Goal: Task Accomplishment & Management: Complete application form

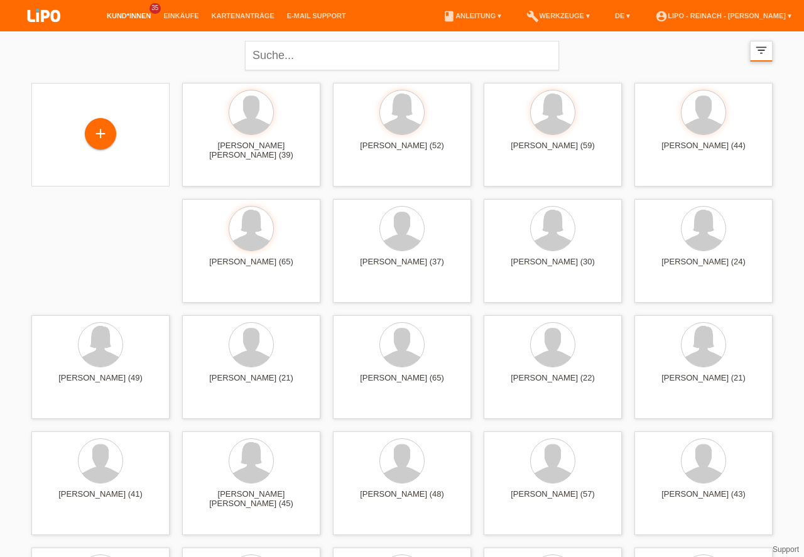
click at [761, 51] on icon "filter_list" at bounding box center [761, 50] width 14 height 14
click at [759, 44] on icon "filter_list" at bounding box center [759, 50] width 14 height 14
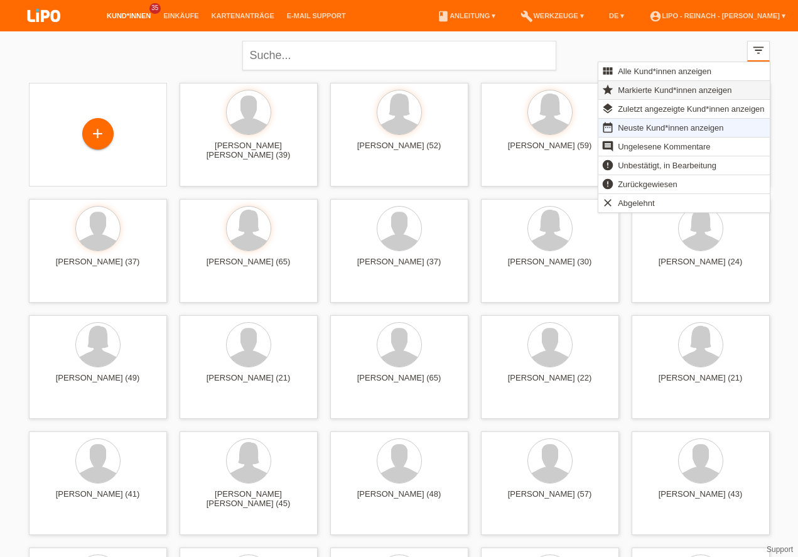
click at [677, 92] on span "Markierte Kund*innen anzeigen" at bounding box center [674, 89] width 117 height 15
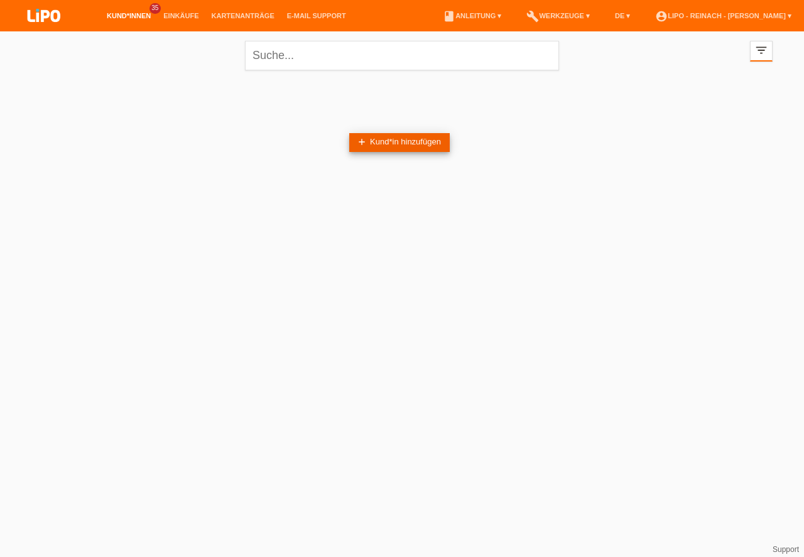
click at [398, 136] on link "add Kund*in hinzufügen" at bounding box center [399, 142] width 100 height 19
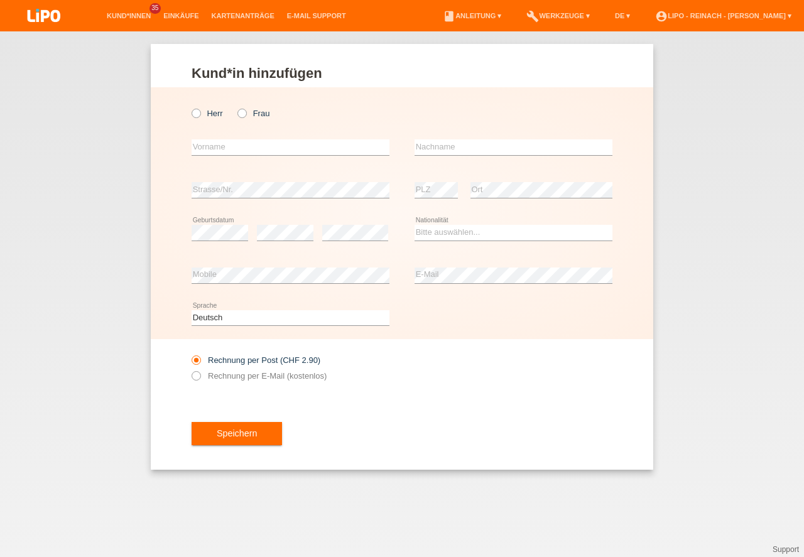
click at [190, 107] on icon at bounding box center [190, 107] width 0 height 0
click at [198, 114] on input "Herr" at bounding box center [196, 113] width 8 height 8
radio input "true"
click at [208, 153] on input "text" at bounding box center [291, 147] width 198 height 16
type input "Djemali"
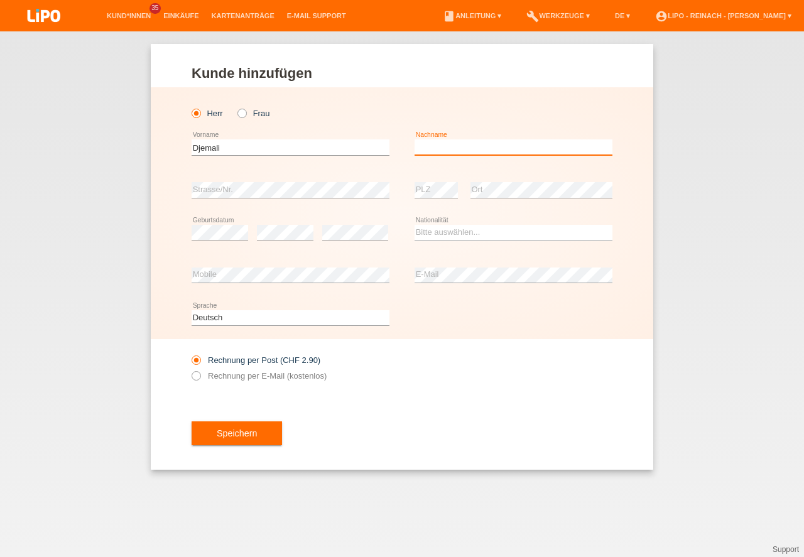
click at [474, 146] on input "text" at bounding box center [513, 147] width 198 height 16
type input "Bajrami"
click at [237, 225] on div "error Geburtsdatum" at bounding box center [220, 233] width 57 height 43
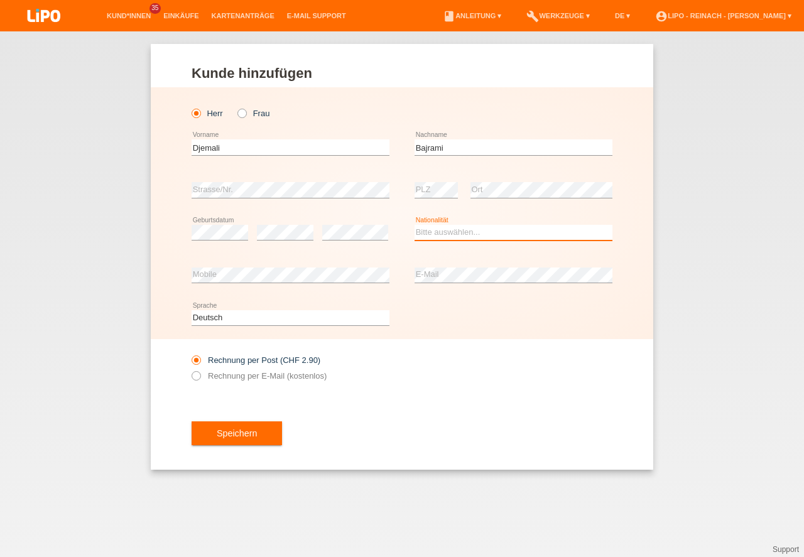
click at [439, 227] on select "Bitte auswählen... Schweiz Deutschland Liechtenstein Österreich ------------ Af…" at bounding box center [513, 232] width 198 height 15
select select "IT"
click at [0, 0] on option "[GEOGRAPHIC_DATA]" at bounding box center [0, 0] width 0 height 0
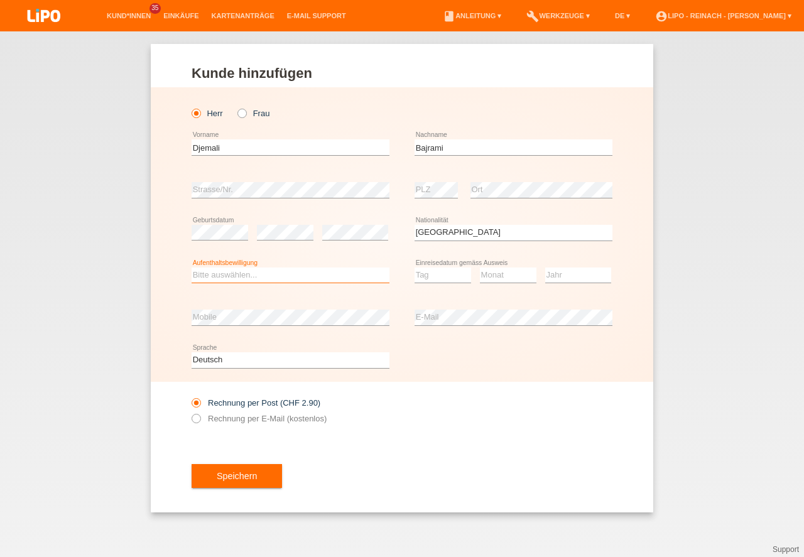
click at [243, 277] on select "Bitte auswählen... C B B - Flüchtlingsstatus Andere" at bounding box center [291, 275] width 198 height 15
select select "B"
click at [0, 0] on option "B" at bounding box center [0, 0] width 0 height 0
click at [428, 269] on select "Tag 01 02 03 04 05 06 07 08 09 10 11" at bounding box center [442, 275] width 57 height 15
select select "01"
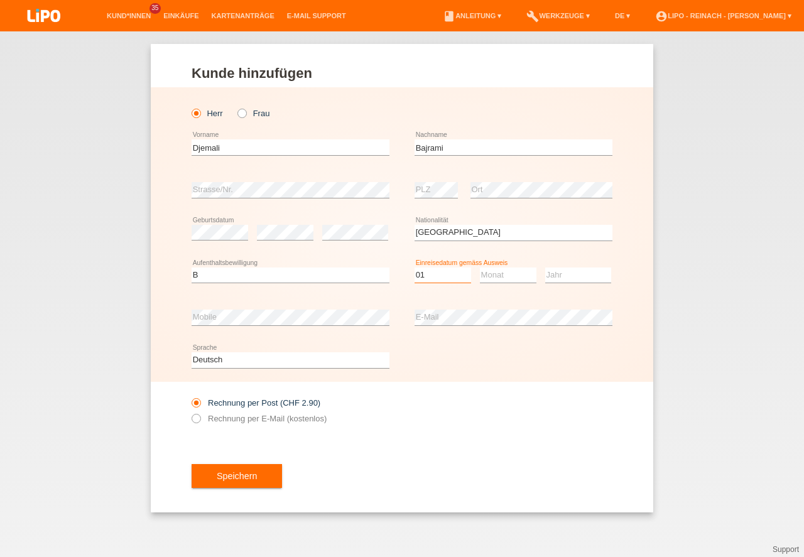
click at [0, 0] on option "01" at bounding box center [0, 0] width 0 height 0
click at [491, 274] on select "Monat 01 02 03 04 05 06 07 08 09 10 11" at bounding box center [508, 275] width 57 height 15
select select "10"
click at [0, 0] on option "10" at bounding box center [0, 0] width 0 height 0
click at [557, 274] on select "Jahr 2025 2024 2023 2022 2021 2020 2019 2018 2017 2016 2015 2014 2013 2012 2011…" at bounding box center [578, 275] width 66 height 15
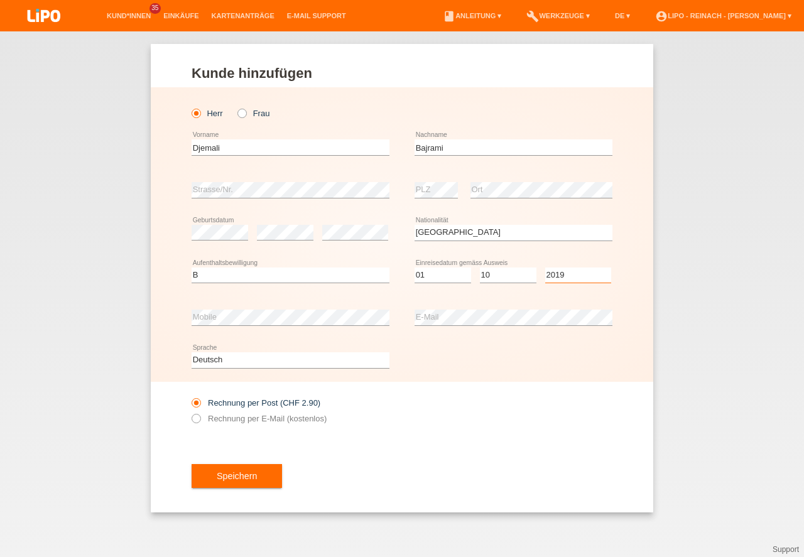
click at [557, 274] on select "Jahr 2025 2024 2023 2022 2021 2020 2019 2018 2017 2016 2015 2014 2013 2012 2011…" at bounding box center [578, 275] width 66 height 15
select select "2019"
click at [433, 450] on div "Speichern" at bounding box center [402, 476] width 421 height 73
click at [244, 475] on button "Speichern" at bounding box center [237, 476] width 90 height 24
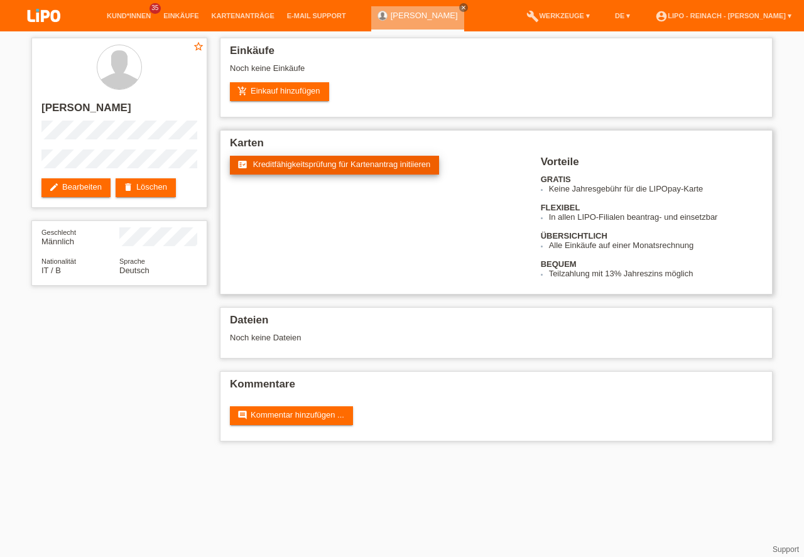
click at [291, 163] on span "Kreditfähigkeitsprüfung für Kartenantrag initiieren" at bounding box center [342, 164] width 178 height 9
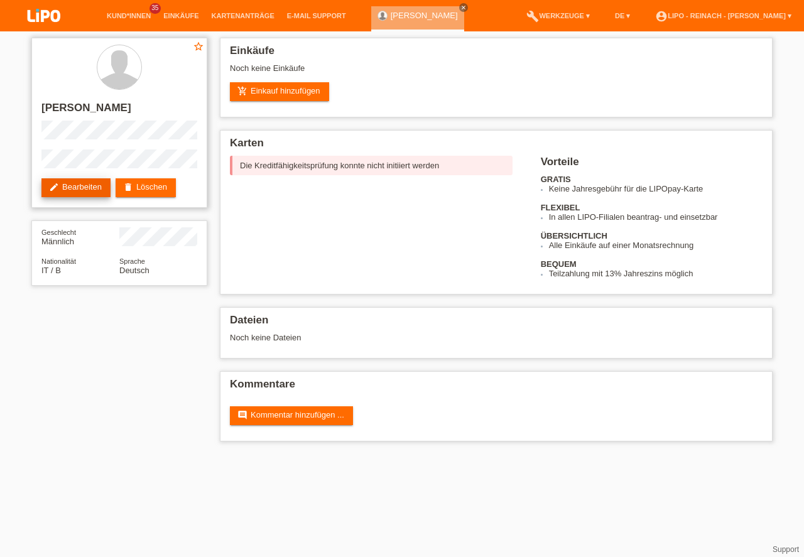
click at [67, 190] on link "edit Bearbeiten" at bounding box center [75, 187] width 69 height 19
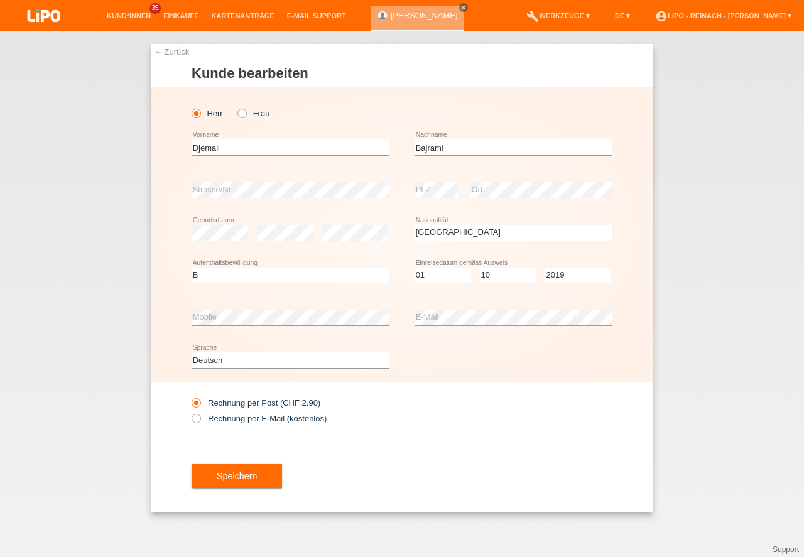
select select "IT"
select select "B"
select select "01"
select select "10"
select select "2019"
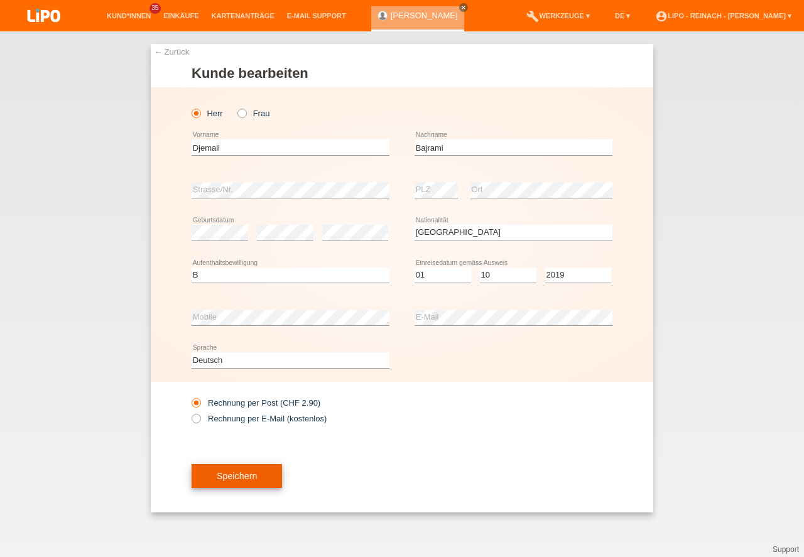
click at [244, 475] on button "Speichern" at bounding box center [237, 476] width 90 height 24
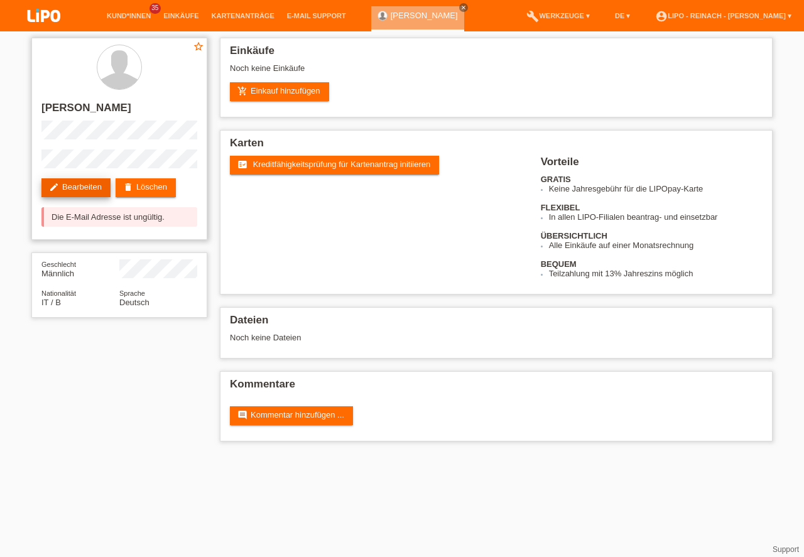
click at [81, 188] on link "edit Bearbeiten" at bounding box center [75, 187] width 69 height 19
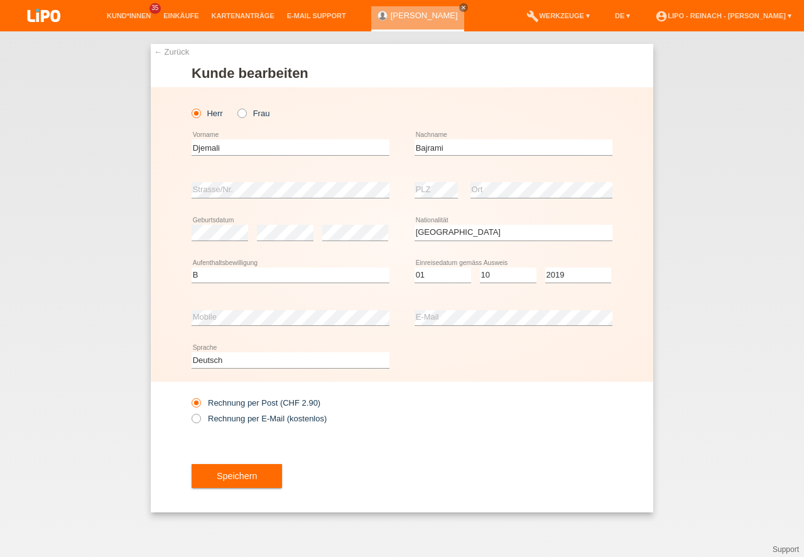
select select "IT"
select select "B"
select select "01"
select select "10"
select select "2019"
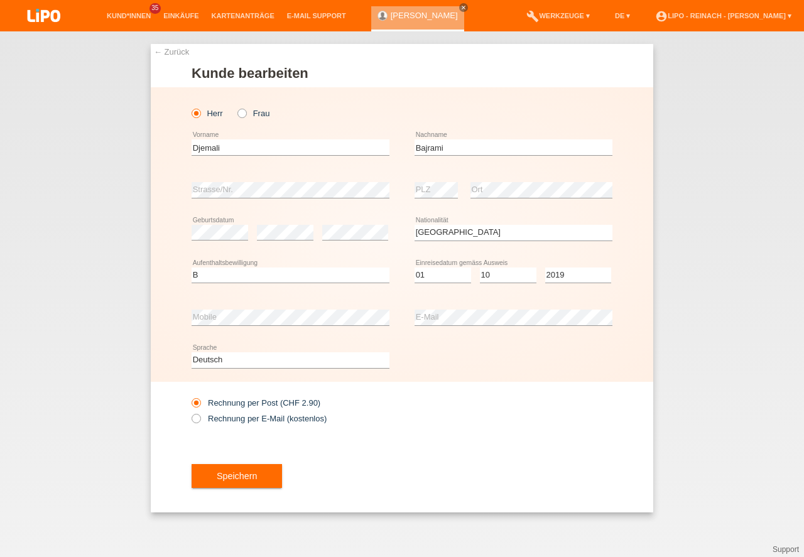
click at [509, 381] on div "Deutsch Français Italiano English error Sprache" at bounding box center [402, 360] width 421 height 43
click at [235, 485] on button "Speichern" at bounding box center [237, 476] width 90 height 24
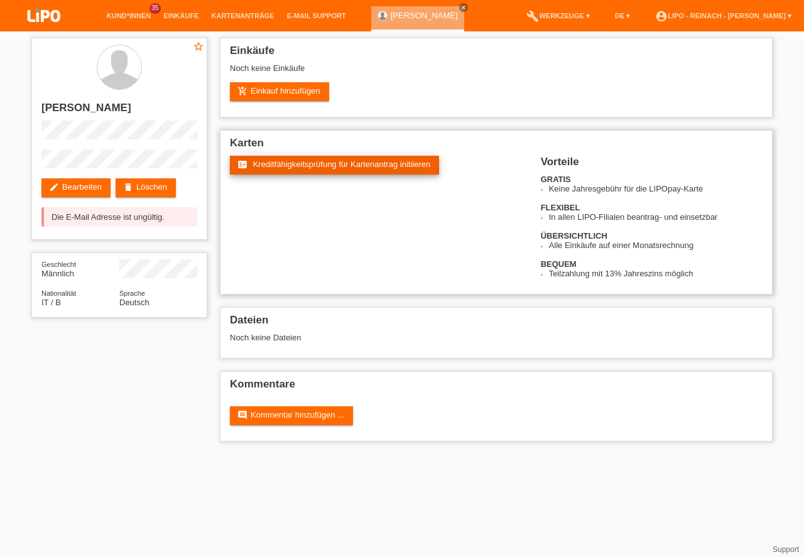
click at [332, 166] on span "Kreditfähigkeitsprüfung für Kartenantrag initiieren" at bounding box center [342, 164] width 178 height 9
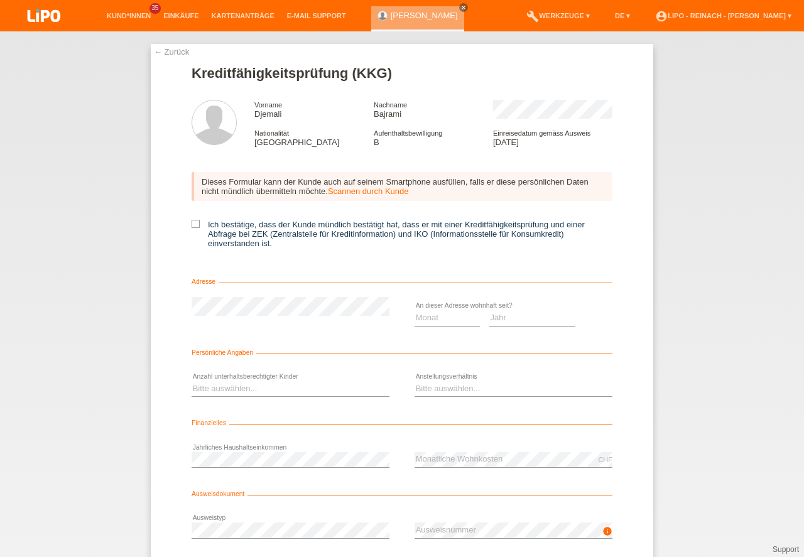
click at [192, 217] on div "Dieses Formular kann der Kunde auch auf seinem Smartphone ausfüllen, falls er d…" at bounding box center [402, 214] width 421 height 109
click at [197, 222] on icon at bounding box center [196, 224] width 8 height 8
click at [197, 222] on input "Ich bestätige, dass der Kunde mündlich bestätigt hat, dass er mit einer Kreditf…" at bounding box center [196, 224] width 8 height 8
checkbox input "true"
click at [448, 313] on select "Monat 01 02 03 04 05 06 07 08 09 10" at bounding box center [446, 317] width 65 height 15
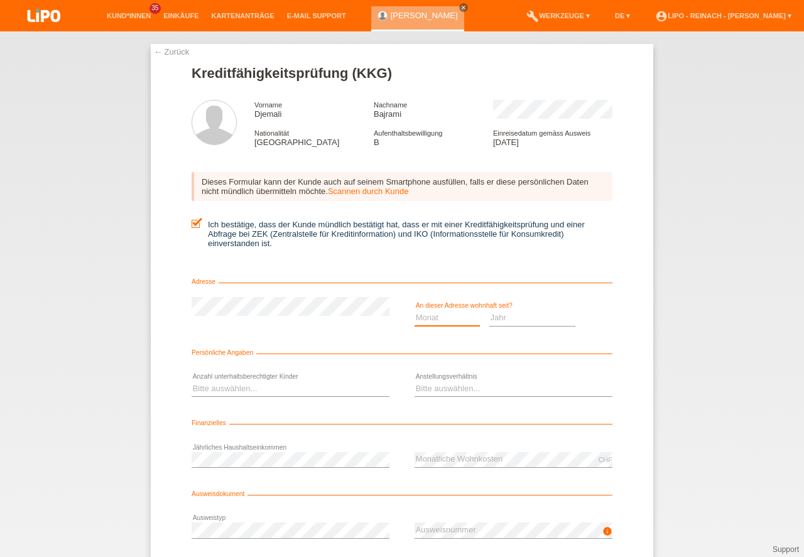
click at [0, 0] on option "Monat" at bounding box center [0, 0] width 0 height 0
select select "01"
click at [0, 0] on option "01" at bounding box center [0, 0] width 0 height 0
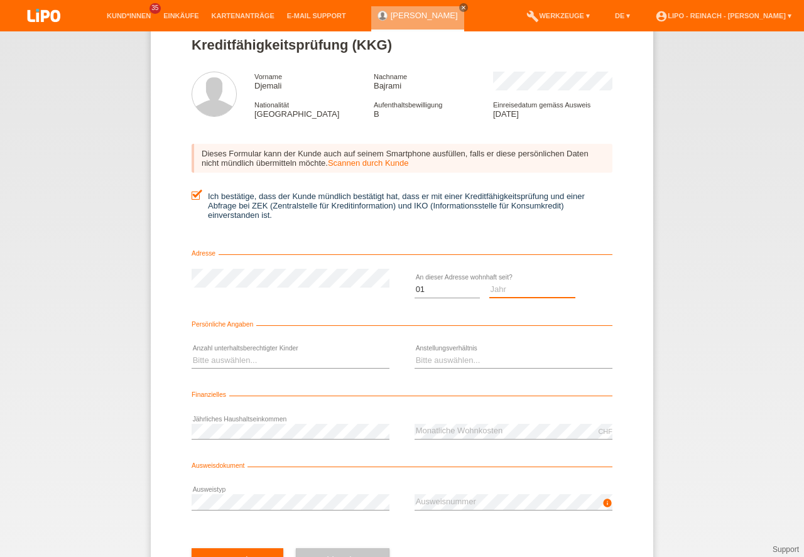
click at [517, 288] on select "Jahr 2025 2024 2023 2022 2021 2020 2019 2018 2017 2016 2015 2014 2013 2012 2011…" at bounding box center [532, 289] width 87 height 15
click at [0, 0] on option "2022" at bounding box center [0, 0] width 0 height 0
click at [514, 290] on select "Jahr 2025 2024 2023 2022 2021 2020 2019 2018 2017 2016 2015 2014 2013 2012 2011…" at bounding box center [532, 289] width 87 height 15
select select "2024"
click at [0, 0] on option "2024" at bounding box center [0, 0] width 0 height 0
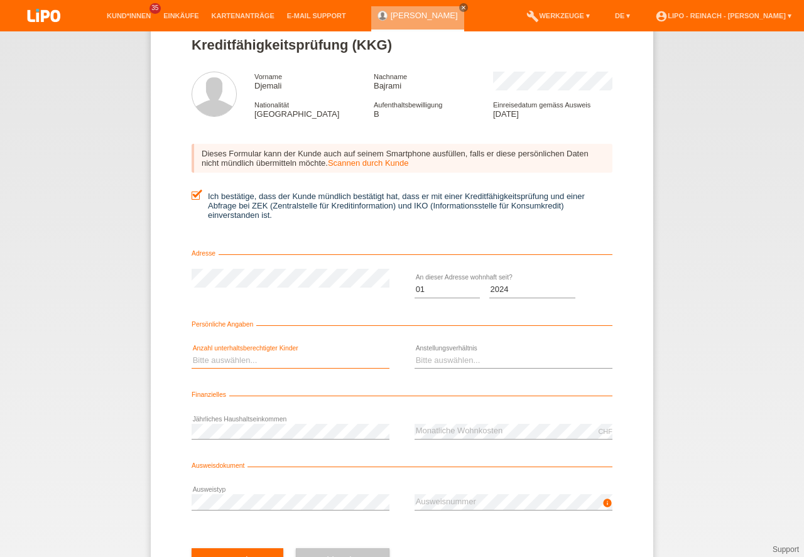
click at [242, 360] on select "Bitte auswählen... 0 1 2 3 4 5 6 7 8 9" at bounding box center [291, 360] width 198 height 15
select select "1"
click at [0, 0] on option "1" at bounding box center [0, 0] width 0 height 0
click at [447, 363] on select "Bitte auswählen... Unbefristet Befristet Lehrling/Student Pensioniert Nicht arb…" at bounding box center [513, 360] width 198 height 15
select select "UNLIMITED"
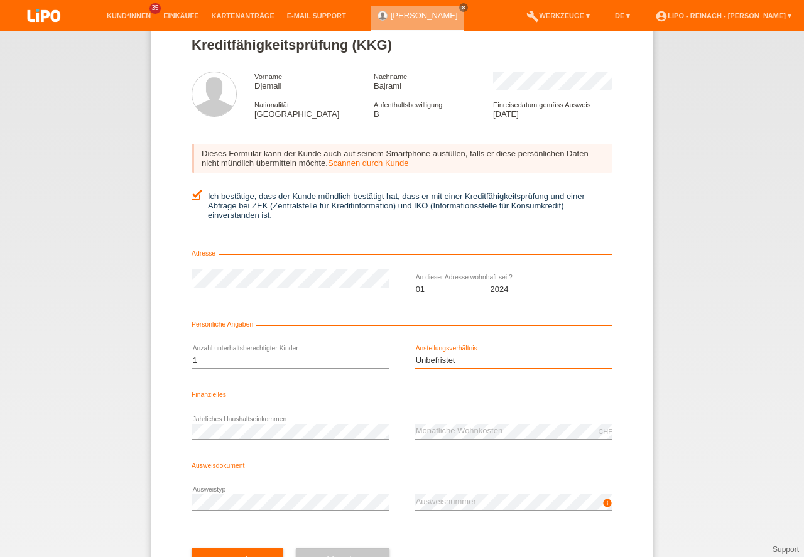
click at [0, 0] on option "Unbefristet" at bounding box center [0, 0] width 0 height 0
click at [247, 440] on div "error Jährliches Haushaltseinkommen" at bounding box center [291, 431] width 198 height 43
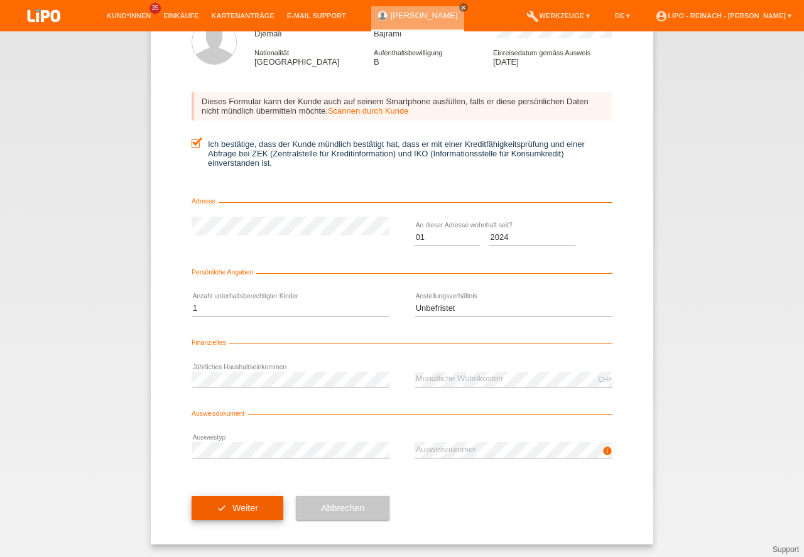
click at [246, 510] on button "check Weiter" at bounding box center [238, 508] width 92 height 24
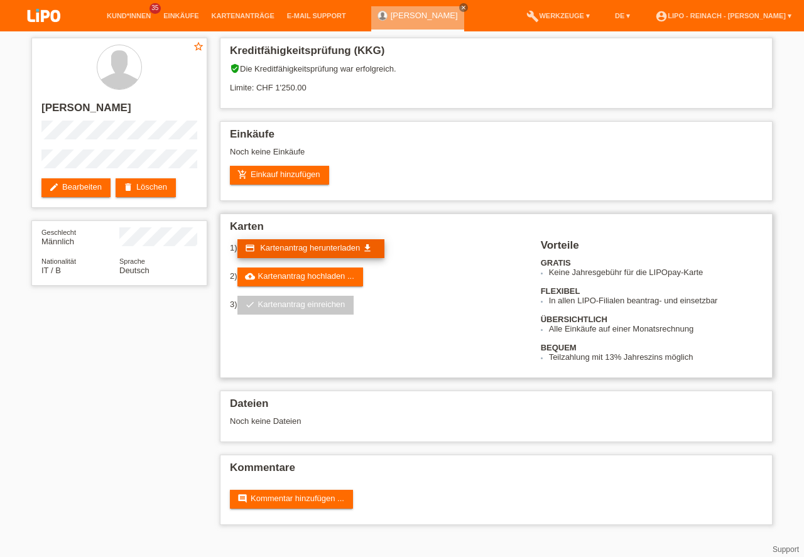
click at [295, 245] on span "Kartenantrag herunterladen" at bounding box center [310, 247] width 100 height 9
click at [276, 170] on link "add_shopping_cart Einkauf hinzufügen" at bounding box center [279, 175] width 99 height 19
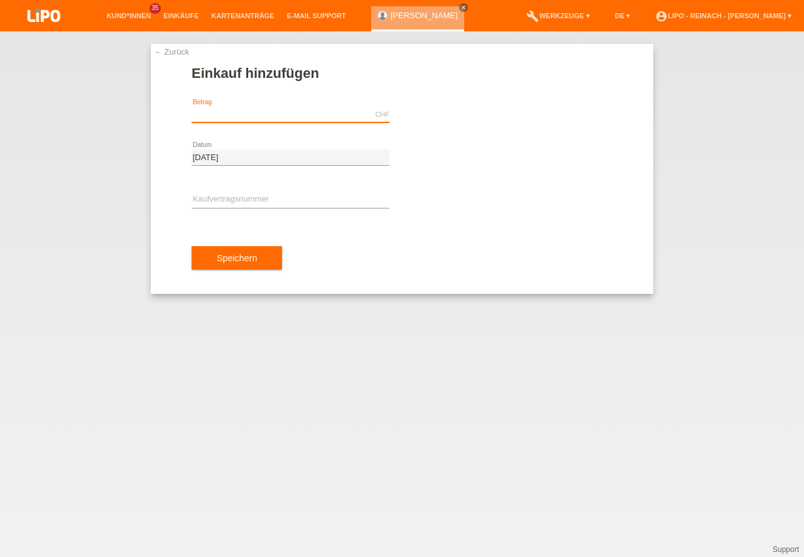
click at [230, 114] on input "text" at bounding box center [291, 115] width 198 height 16
type input "469.00"
click at [197, 197] on input "text" at bounding box center [291, 200] width 198 height 16
type input "x"
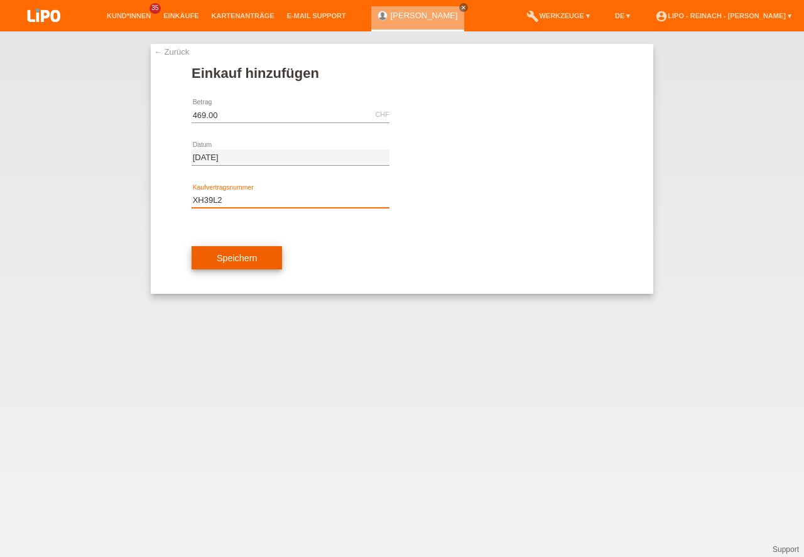
type input "XH39L2"
click at [241, 258] on button "Speichern" at bounding box center [237, 258] width 90 height 24
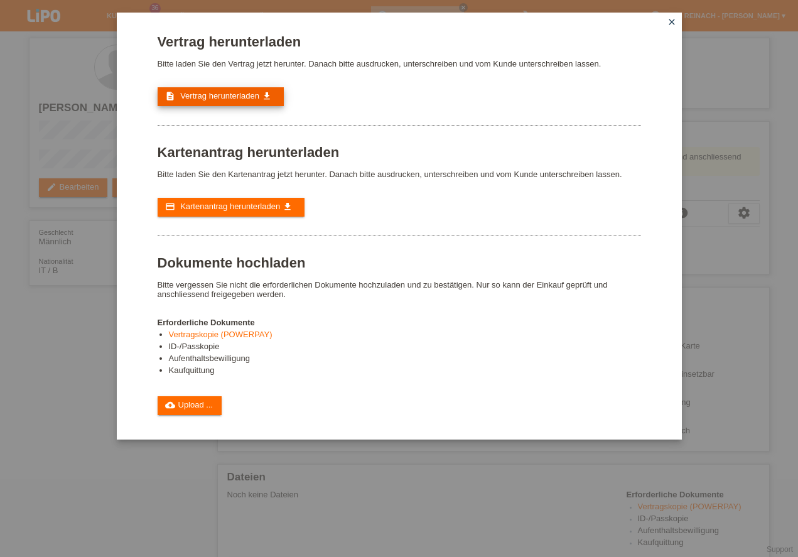
click at [233, 103] on link "description Vertrag herunterladen get_app" at bounding box center [221, 96] width 126 height 19
